Goal: Task Accomplishment & Management: Manage account settings

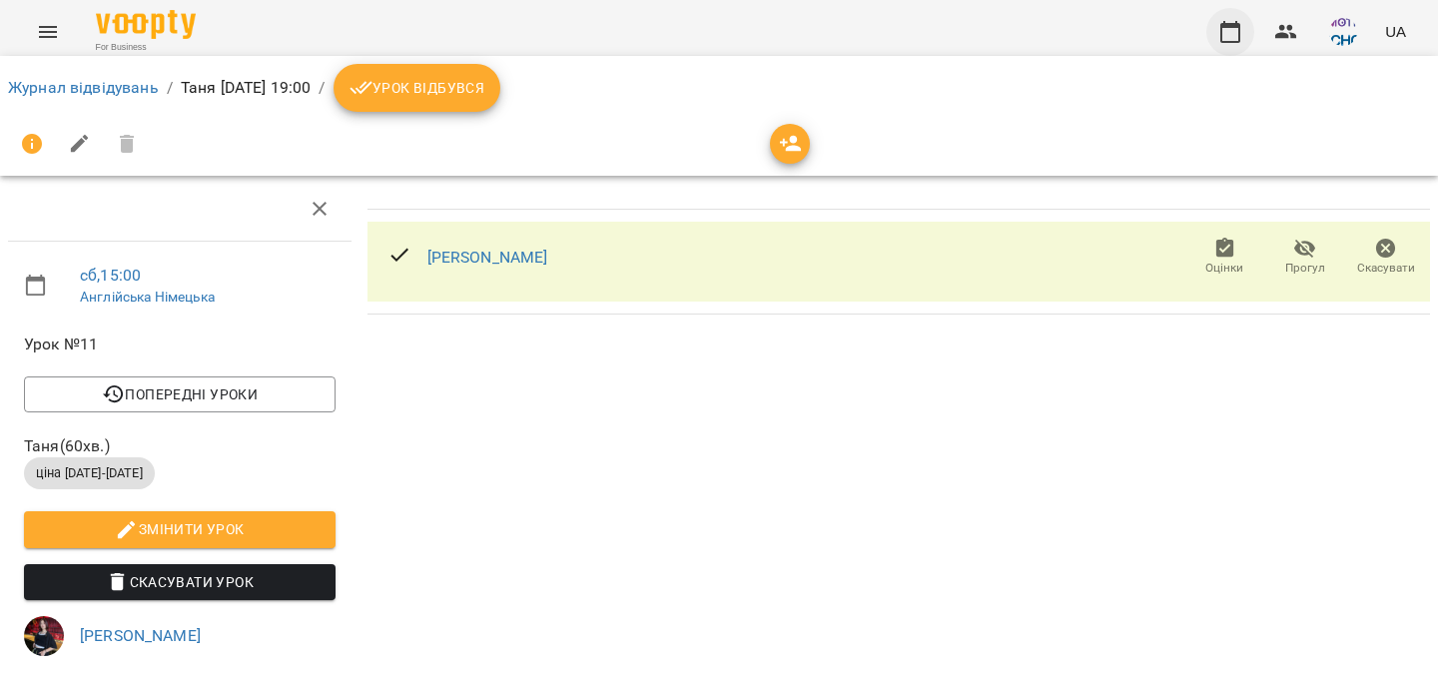
click at [1241, 37] on icon "button" at bounding box center [1231, 32] width 20 height 22
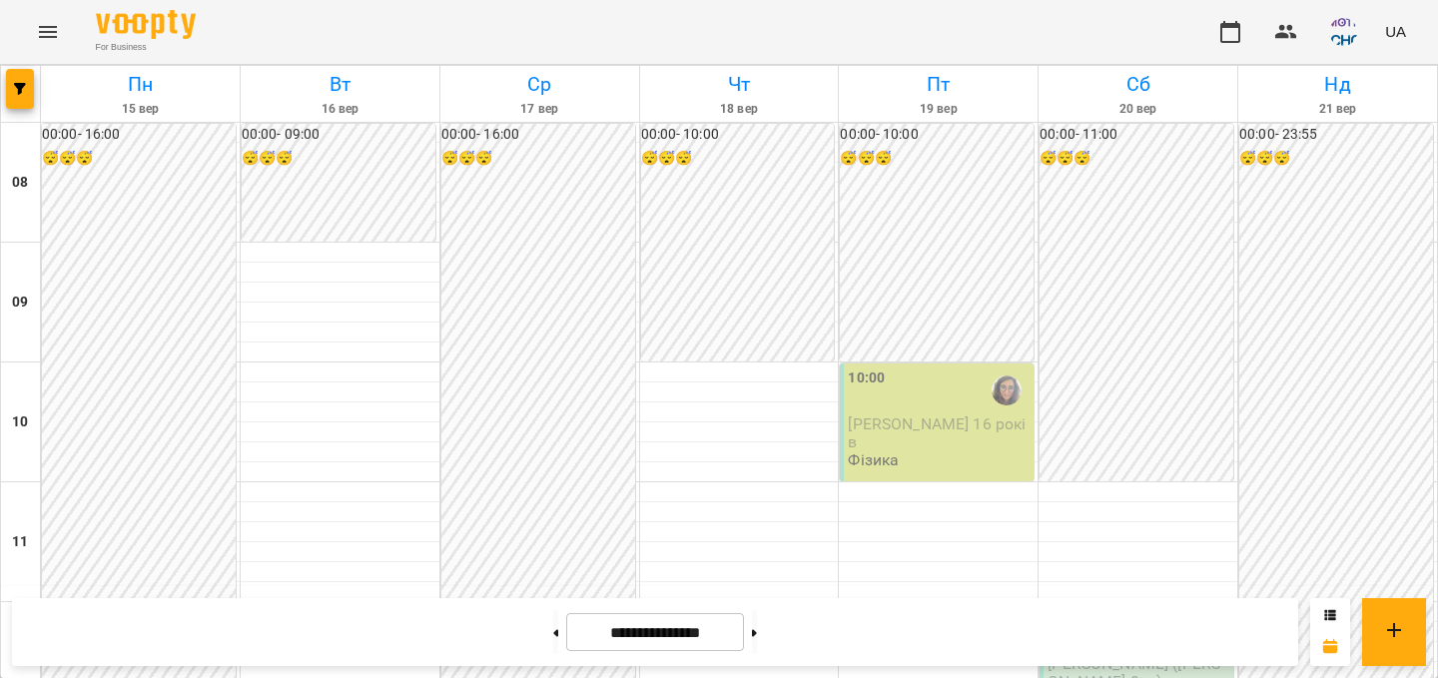
scroll to position [1115, 0]
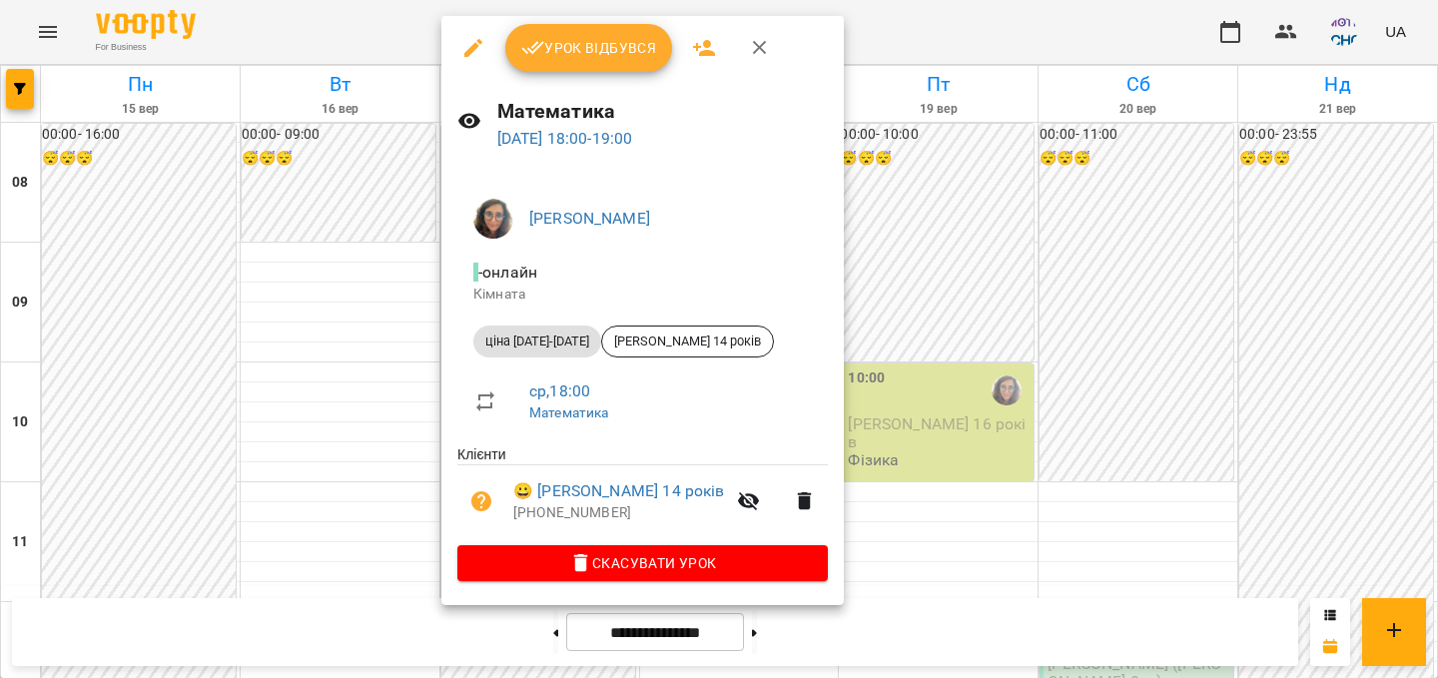
click at [595, 45] on span "Урок відбувся" at bounding box center [589, 48] width 136 height 24
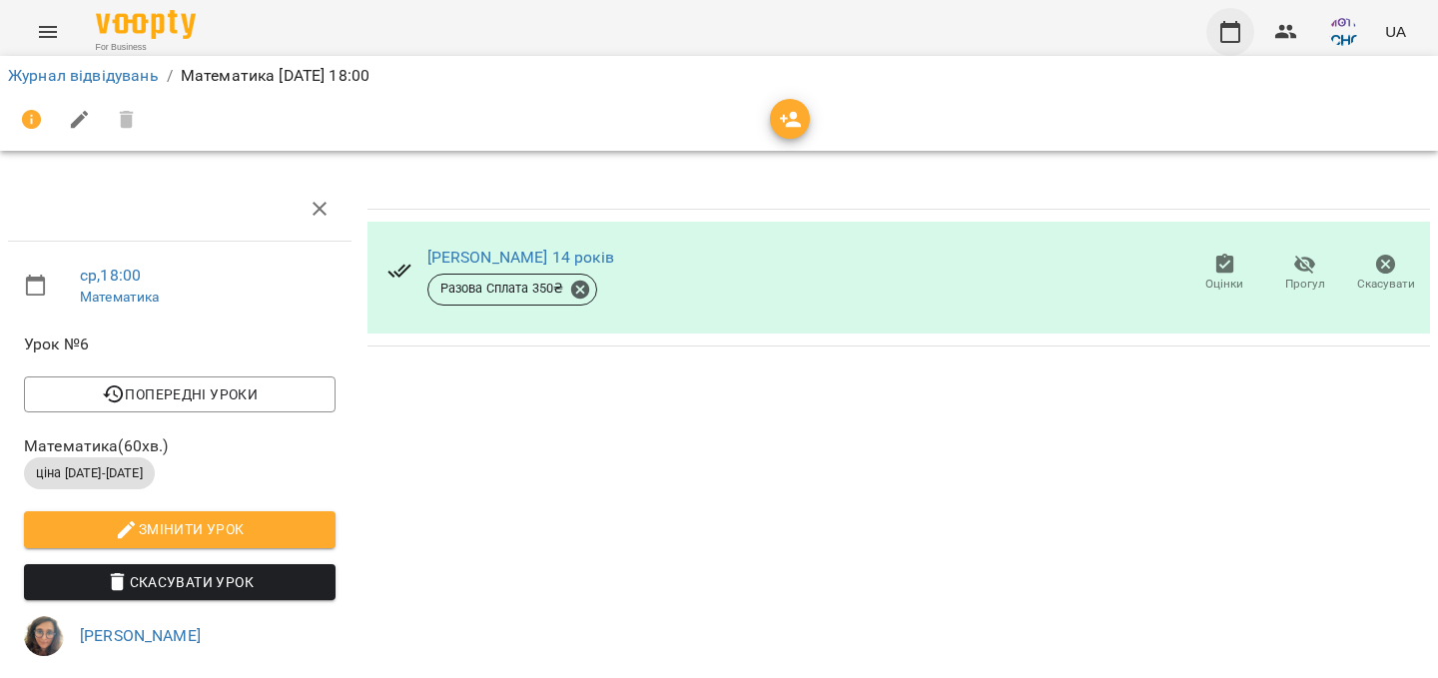
click at [1239, 33] on icon "button" at bounding box center [1231, 32] width 24 height 24
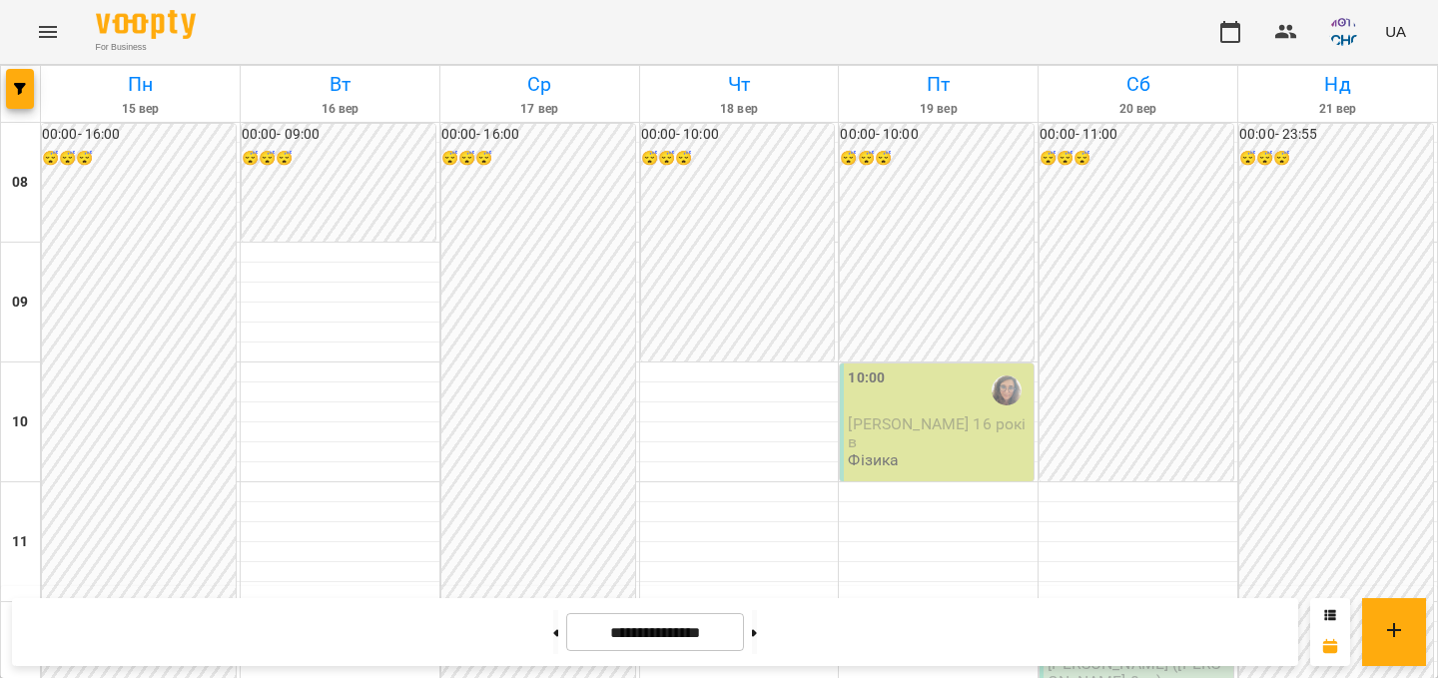
scroll to position [768, 0]
